Goal: Information Seeking & Learning: Compare options

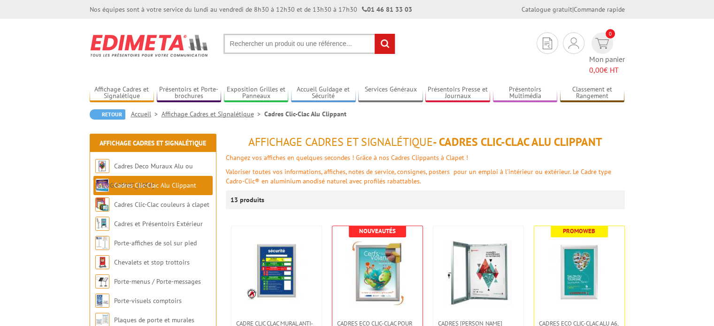
click at [276, 43] on input "text" at bounding box center [309, 44] width 172 height 20
type input "226001"
click at [385, 45] on input "rechercher" at bounding box center [385, 44] width 20 height 20
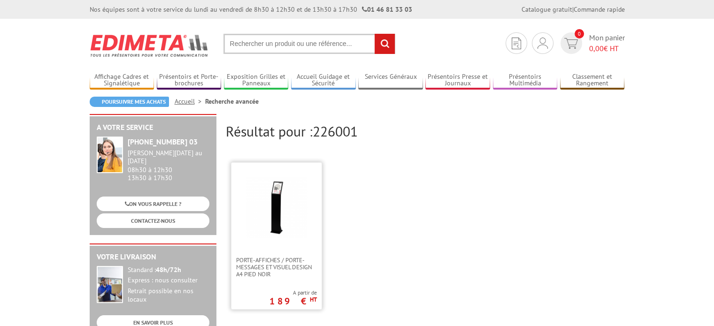
click at [280, 203] on img at bounding box center [276, 207] width 61 height 61
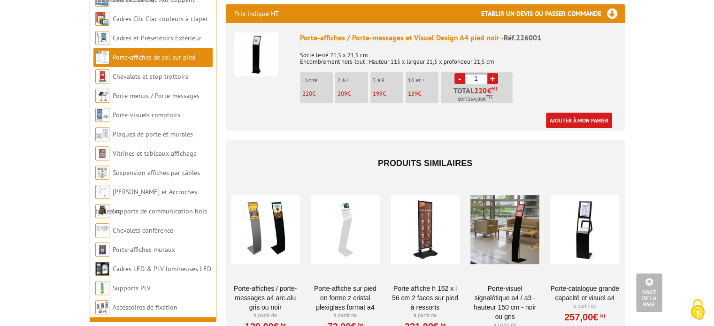
scroll to position [362, 0]
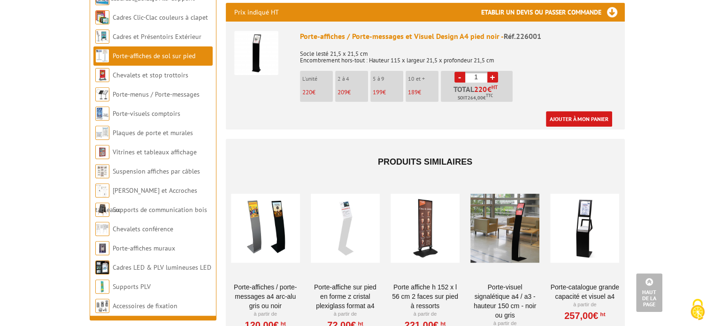
click at [278, 214] on div at bounding box center [265, 229] width 69 height 94
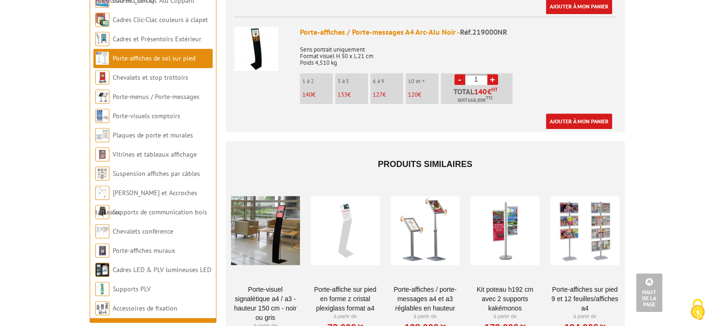
scroll to position [486, 0]
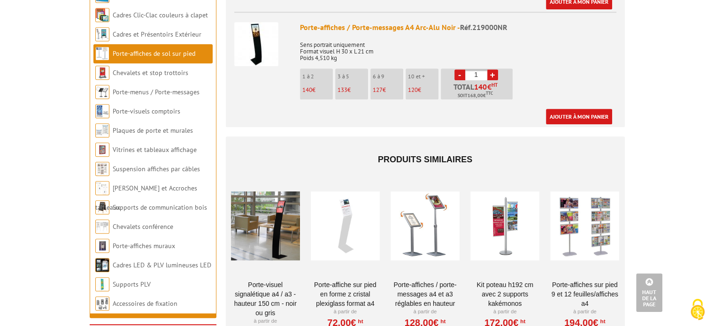
drag, startPoint x: 716, startPoint y: 100, endPoint x: 673, endPoint y: 230, distance: 136.2
click at [673, 230] on html "Nos équipes sont à votre service du lundi au vendredi de 8h30 à 12h30 et de 13h…" at bounding box center [357, 172] width 714 height 1316
click at [349, 219] on div at bounding box center [345, 226] width 69 height 94
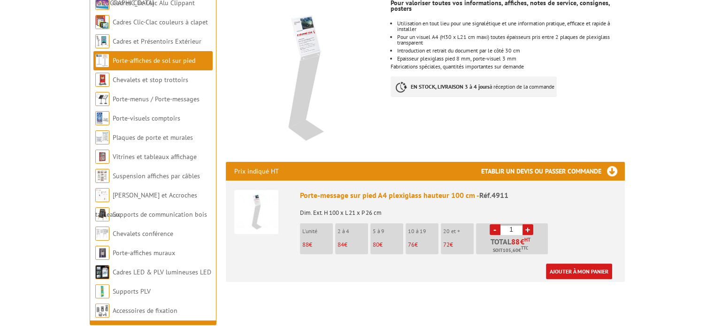
scroll to position [178, 0]
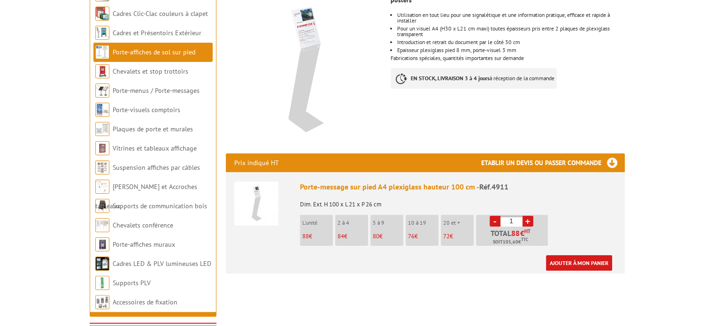
click at [255, 199] on img at bounding box center [256, 204] width 44 height 44
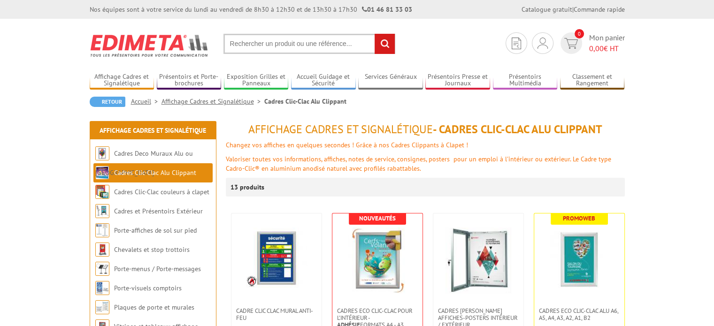
click at [280, 50] on input "text" at bounding box center [309, 44] width 172 height 20
click at [280, 45] on input "text" at bounding box center [309, 44] width 172 height 20
type input "219000"
click at [381, 40] on input "rechercher" at bounding box center [385, 44] width 20 height 20
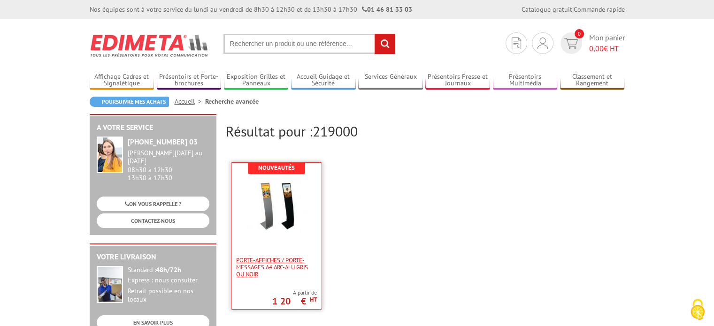
click at [267, 262] on span "Porte-affiches / Porte-messages A4 Arc-Alu gris ou noir" at bounding box center [276, 267] width 81 height 21
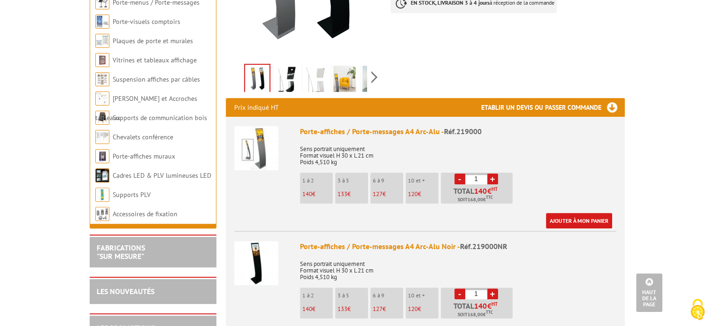
scroll to position [268, 0]
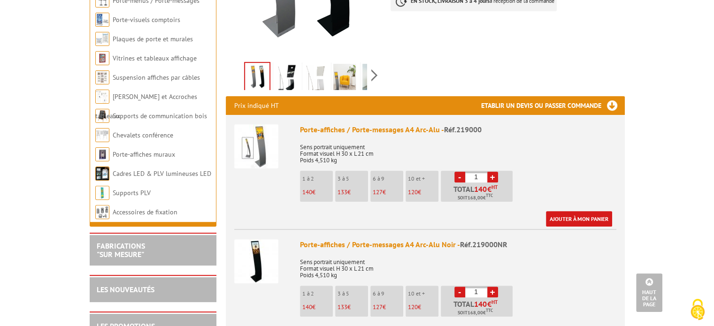
drag, startPoint x: 716, startPoint y: 101, endPoint x: 695, endPoint y: 180, distance: 81.8
click at [267, 247] on img at bounding box center [256, 261] width 44 height 44
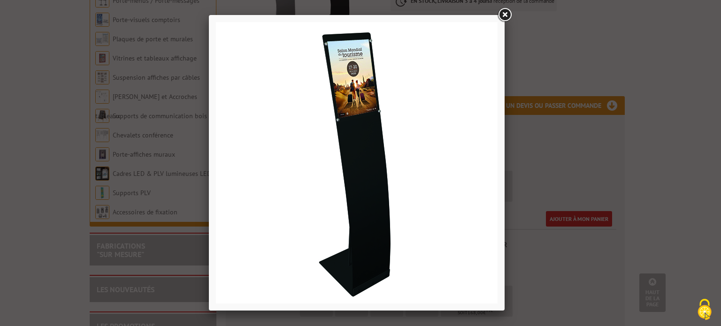
click at [505, 15] on link at bounding box center [504, 15] width 17 height 17
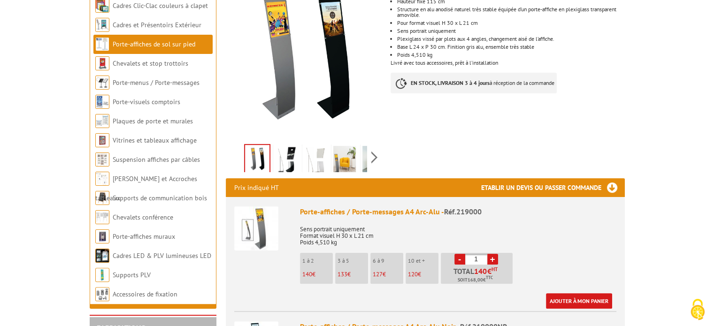
scroll to position [188, 0]
